Goal: Find specific page/section: Find specific page/section

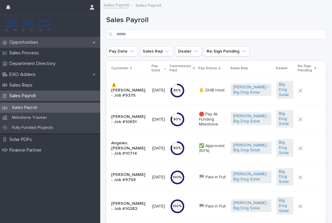
click at [17, 44] on p "Opportunities" at bounding box center [25, 43] width 36 height 6
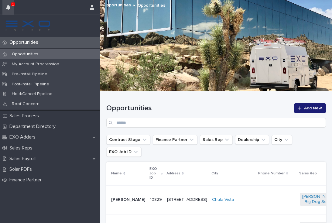
click at [10, 9] on button "button" at bounding box center [8, 7] width 12 height 15
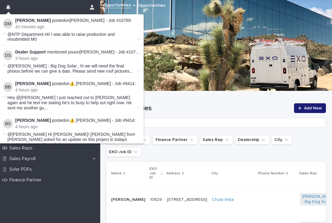
click at [259, 198] on div at bounding box center [277, 200] width 36 height 5
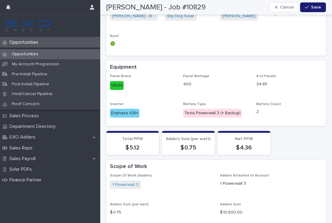
scroll to position [493, 0]
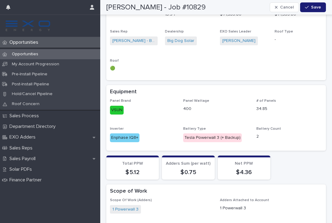
click at [28, 44] on p "Opportunities" at bounding box center [25, 43] width 36 height 6
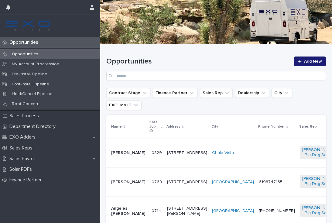
scroll to position [51, 0]
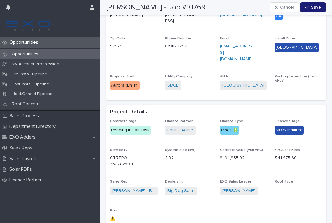
scroll to position [329, 0]
click at [23, 54] on p "Opportunities" at bounding box center [25, 54] width 36 height 5
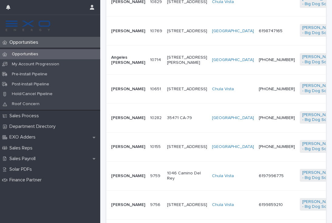
scroll to position [200, 0]
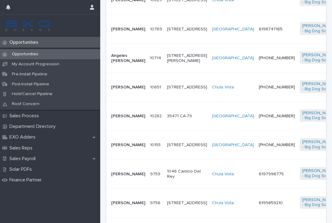
click at [150, 54] on p "10714" at bounding box center [156, 57] width 12 height 6
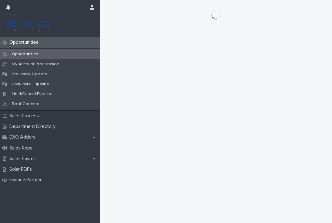
click at [149, 48] on div "Loading... Saving… Loading... Saving…" at bounding box center [216, 104] width 226 height 208
click at [29, 43] on p "Opportunities" at bounding box center [25, 43] width 36 height 6
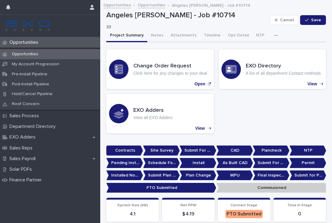
click at [38, 57] on div "Opportunities" at bounding box center [50, 54] width 100 height 10
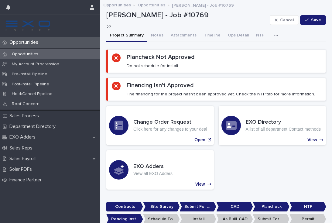
scroll to position [0, 0]
click at [32, 41] on p "Opportunities" at bounding box center [25, 43] width 36 height 6
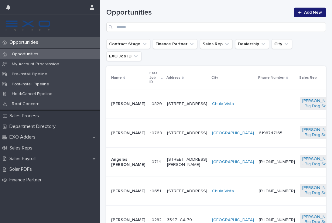
scroll to position [94, 0]
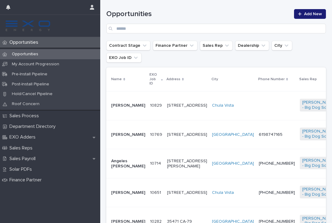
click at [257, 98] on td at bounding box center [277, 105] width 41 height 29
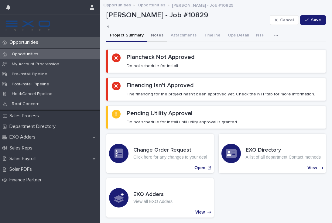
click at [158, 33] on button "Notes" at bounding box center [157, 35] width 20 height 13
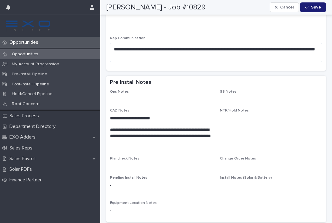
scroll to position [67, 0]
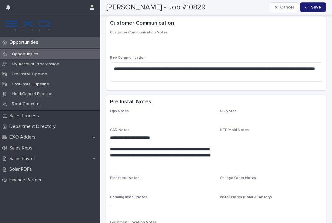
click at [27, 45] on p "Opportunities" at bounding box center [25, 43] width 36 height 6
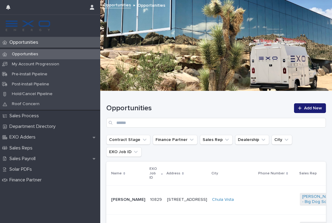
click at [31, 54] on p "Opportunities" at bounding box center [25, 54] width 36 height 5
drag, startPoint x: 126, startPoint y: 0, endPoint x: 116, endPoint y: 18, distance: 20.7
click at [116, 18] on div "Opportunities Opportunities" at bounding box center [216, 45] width 232 height 91
click at [38, 52] on p "Opportunities" at bounding box center [25, 54] width 36 height 5
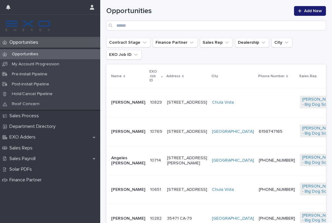
scroll to position [98, 0]
click at [231, 13] on h1 "Opportunities" at bounding box center [198, 10] width 184 height 9
click at [211, 35] on div "Opportunities Add New" at bounding box center [216, 16] width 220 height 44
click at [257, 163] on td "[PHONE_NUMBER]" at bounding box center [277, 160] width 41 height 29
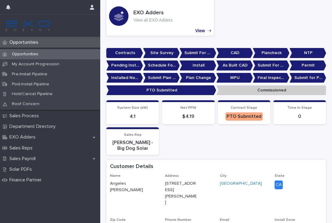
click at [230, 164] on div "Customer Details" at bounding box center [215, 167] width 210 height 7
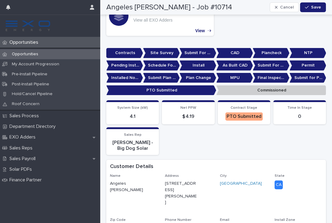
click at [231, 160] on div "Customer Details" at bounding box center [216, 167] width 220 height 14
click at [226, 153] on div "System Size (kW) 4.1 Net PPW $ 4.19 Contract Stage PTO Submitted Time In Stage …" at bounding box center [216, 127] width 220 height 55
click at [34, 46] on div "Opportunities" at bounding box center [50, 42] width 100 height 11
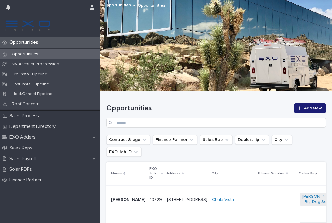
click at [40, 46] on div "Opportunities" at bounding box center [50, 42] width 100 height 11
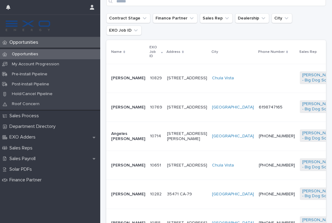
scroll to position [124, 0]
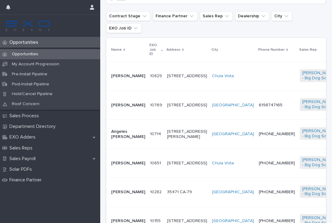
click at [259, 74] on div at bounding box center [277, 76] width 36 height 5
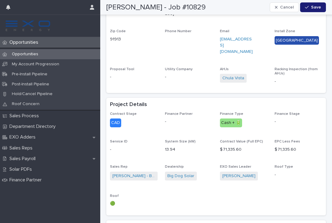
scroll to position [357, 0]
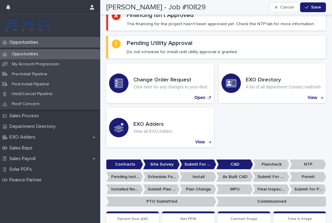
click at [25, 43] on p "Opportunities" at bounding box center [25, 43] width 36 height 6
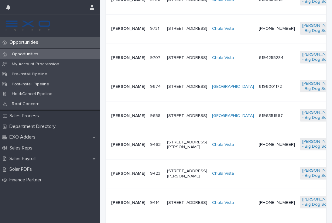
scroll to position [404, 0]
